Goal: Task Accomplishment & Management: Use online tool/utility

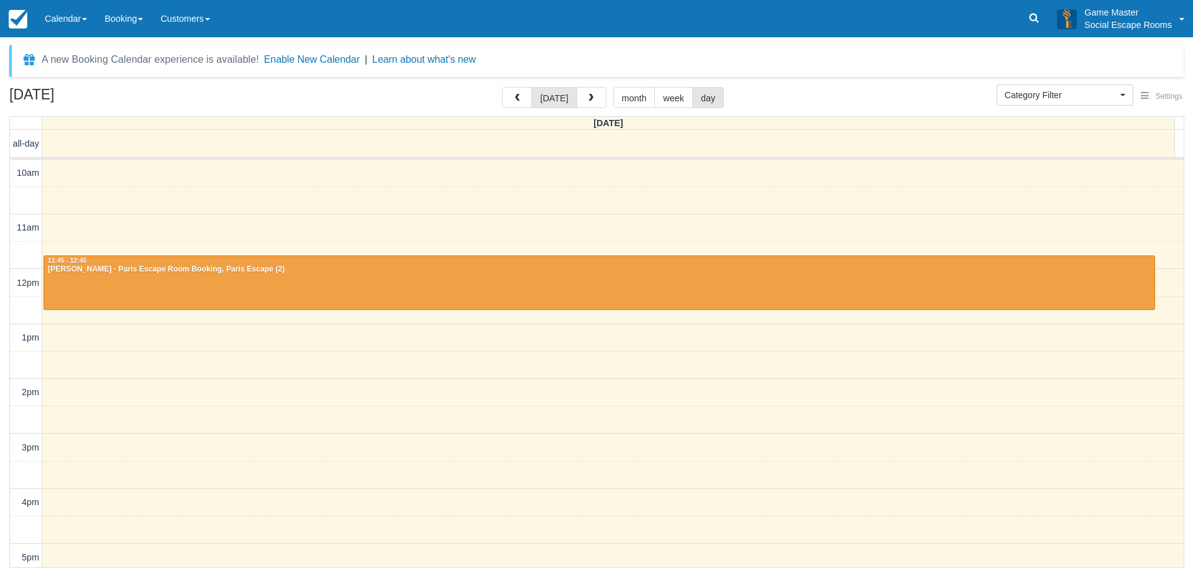
select select
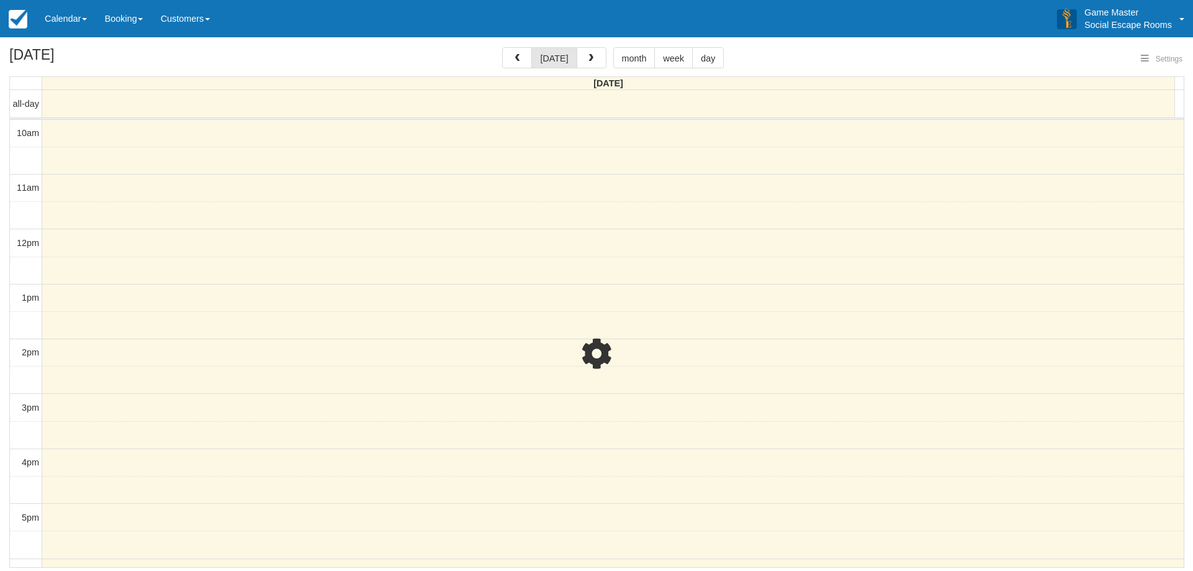
select select
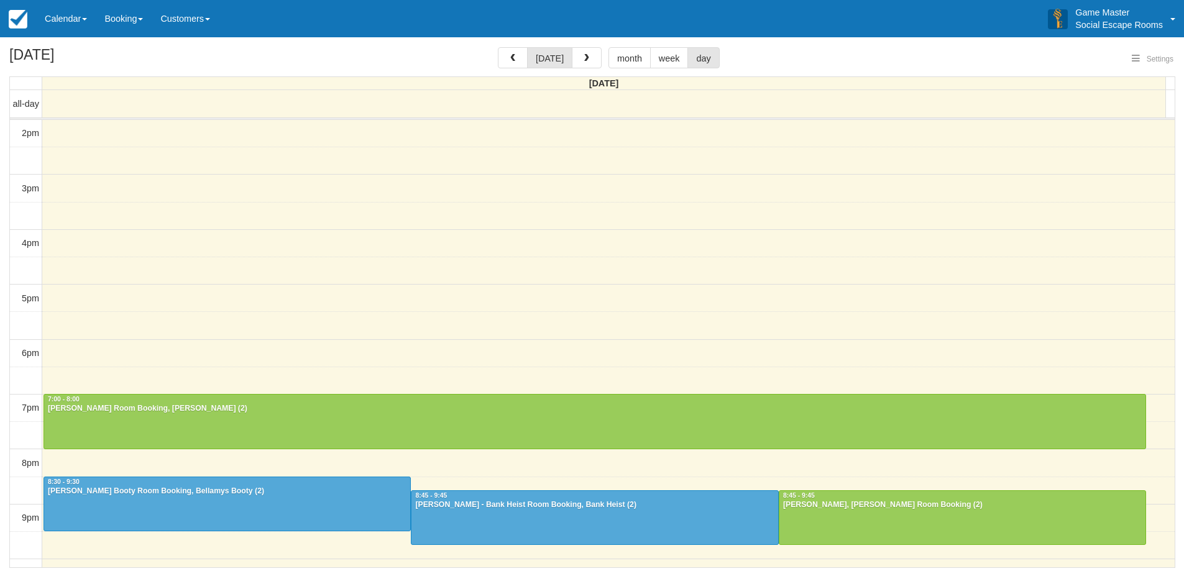
select select
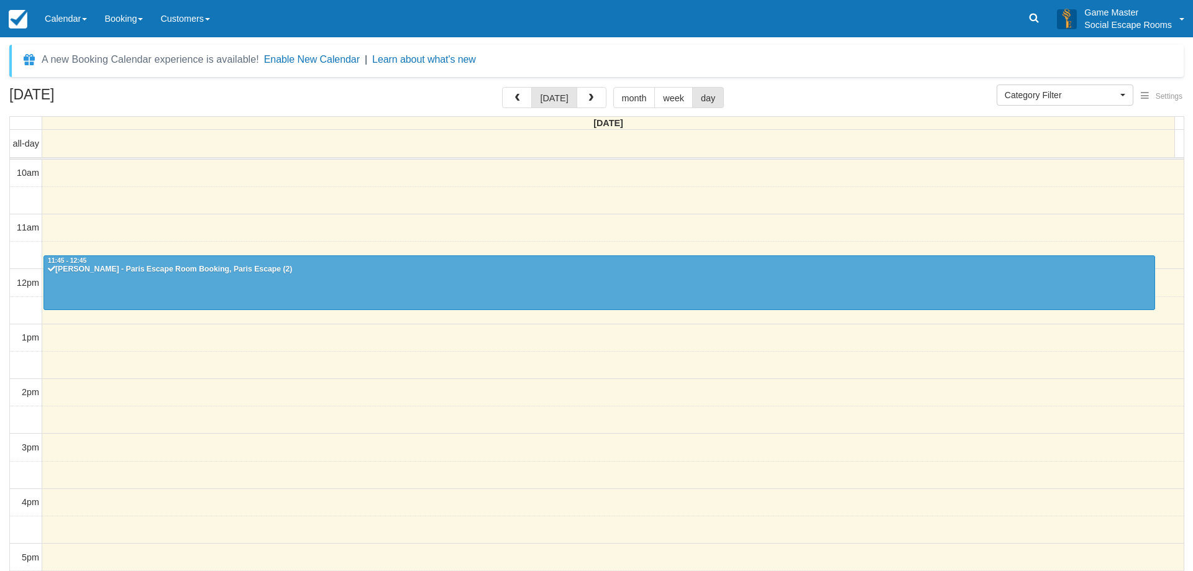
select select
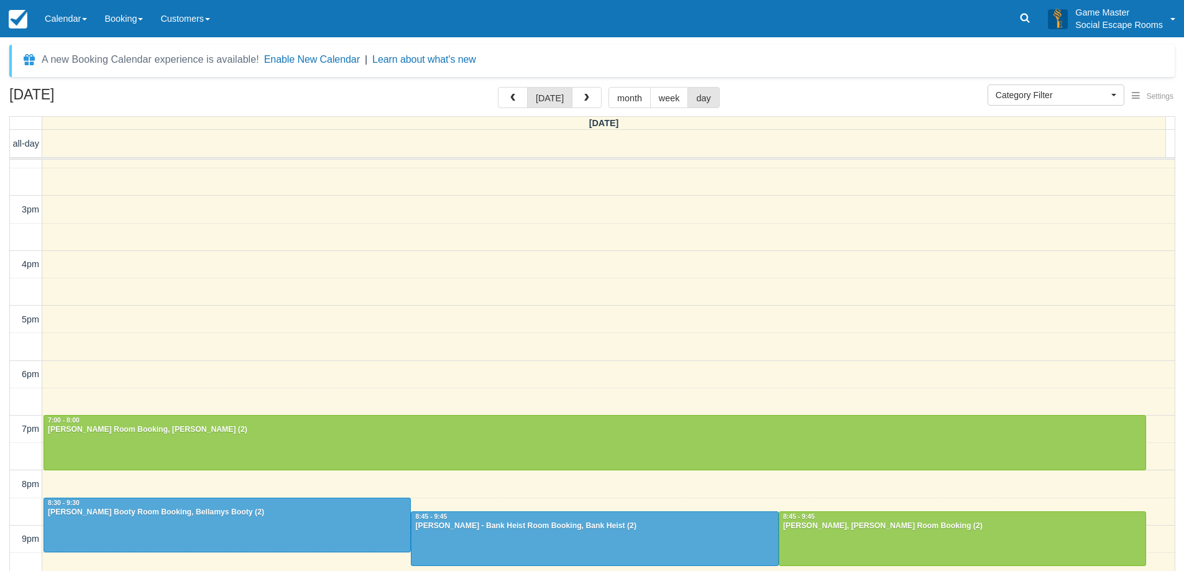
scroll to position [40, 0]
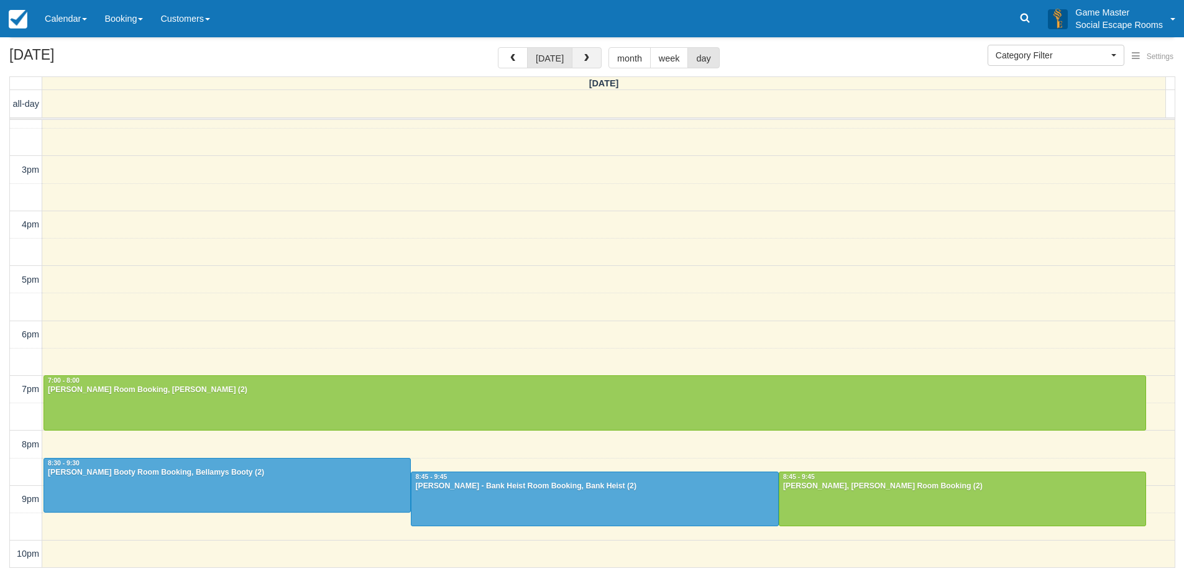
click at [587, 60] on span "button" at bounding box center [586, 58] width 9 height 9
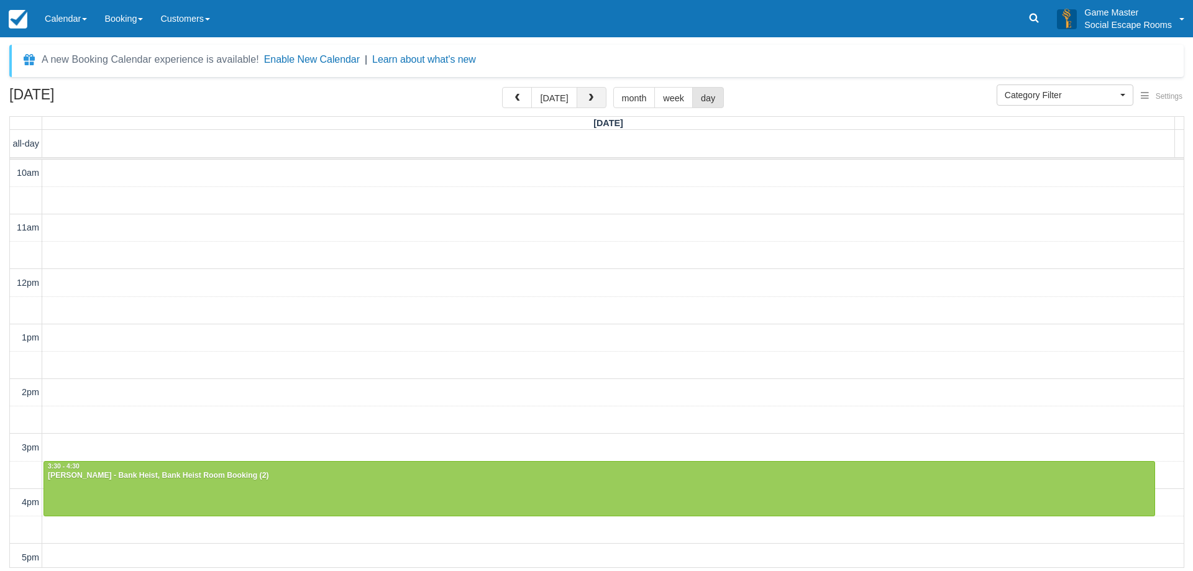
click at [592, 104] on button "button" at bounding box center [592, 97] width 30 height 21
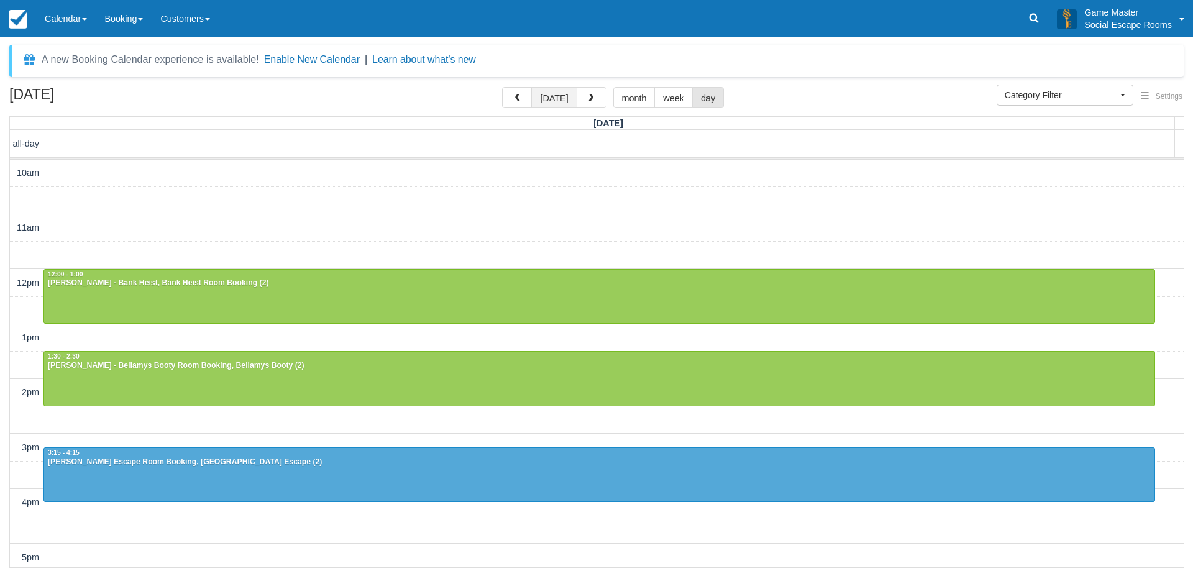
click at [549, 91] on button "[DATE]" at bounding box center [553, 97] width 45 height 21
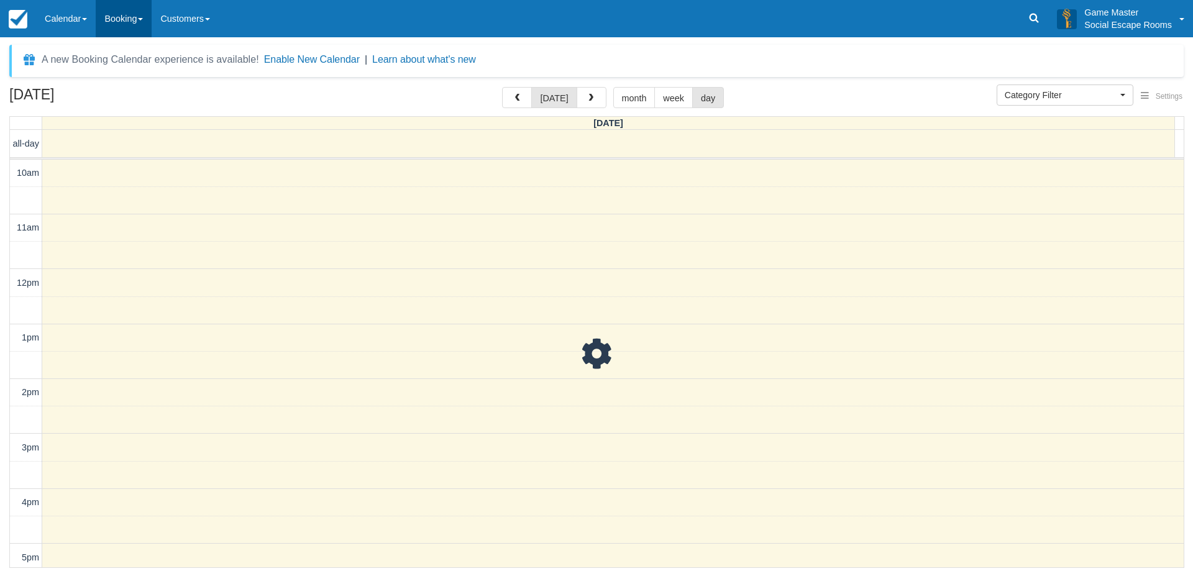
scroll to position [165, 0]
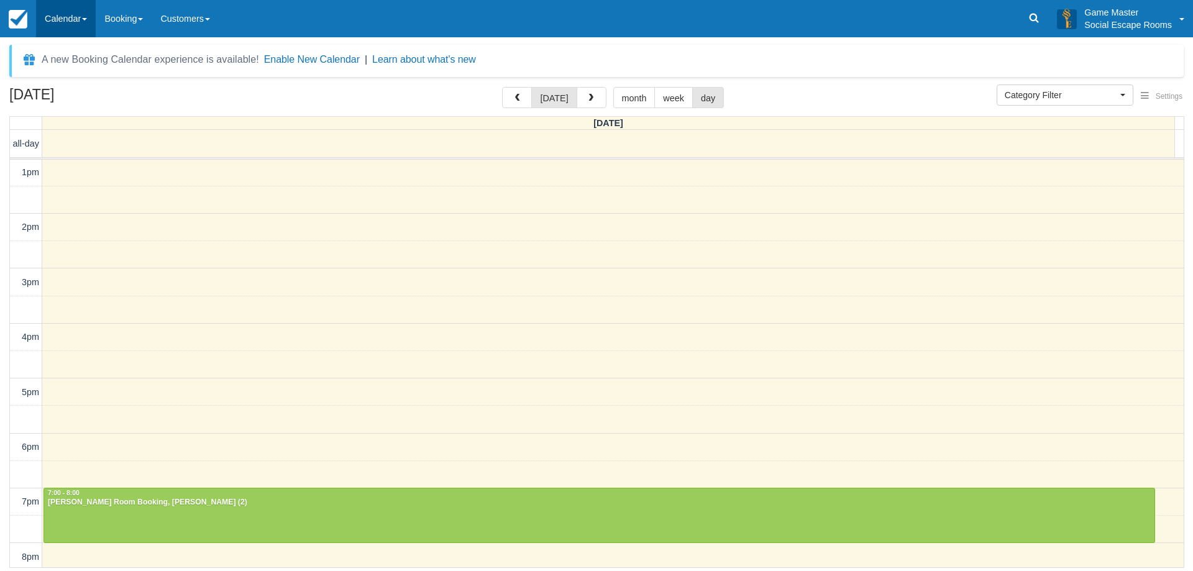
click at [83, 14] on link "Calendar" at bounding box center [66, 18] width 60 height 37
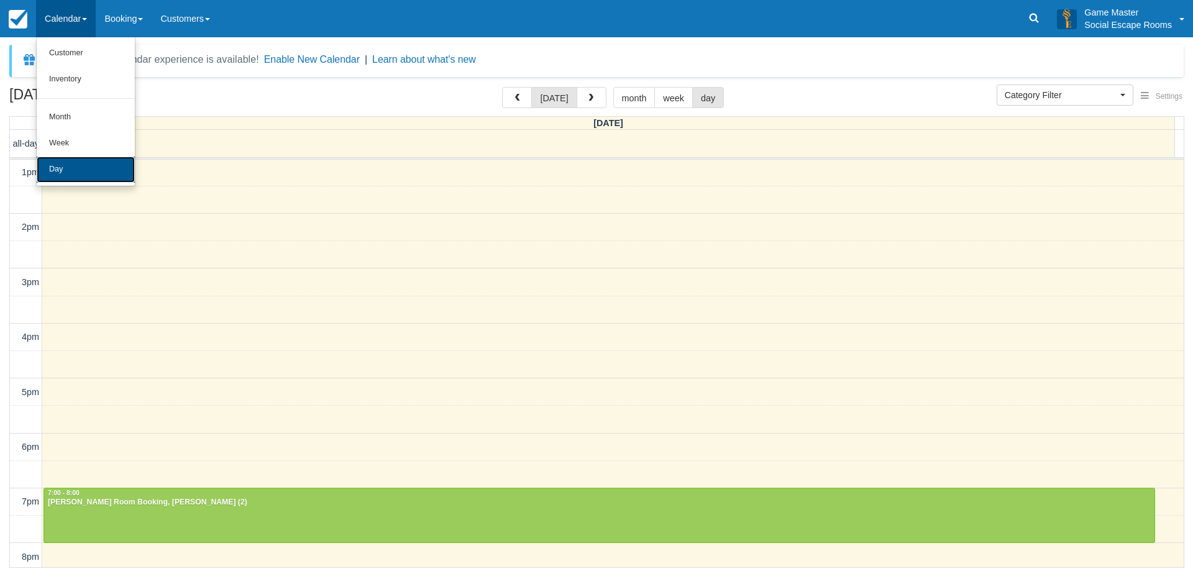
click at [93, 167] on link "Day" at bounding box center [86, 170] width 98 height 26
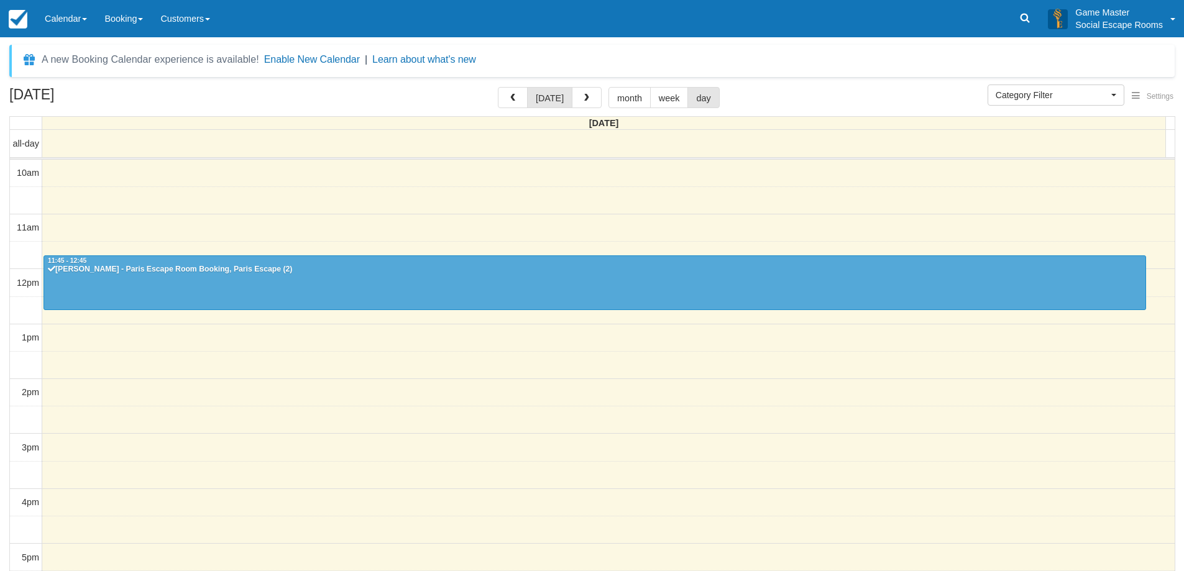
select select
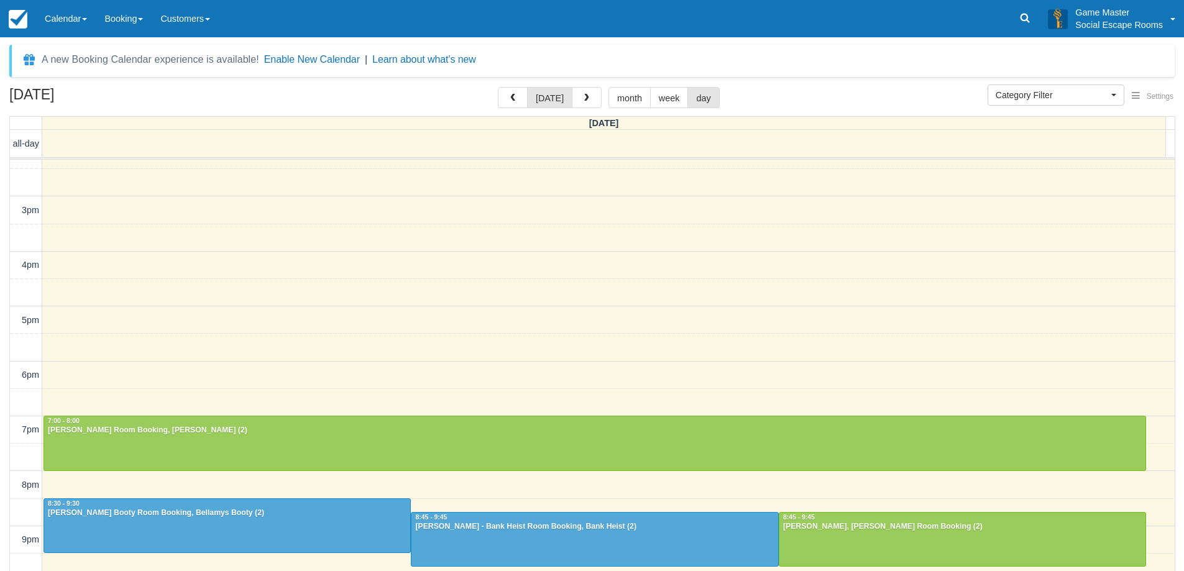
scroll to position [238, 0]
